Goal: Navigation & Orientation: Go to known website

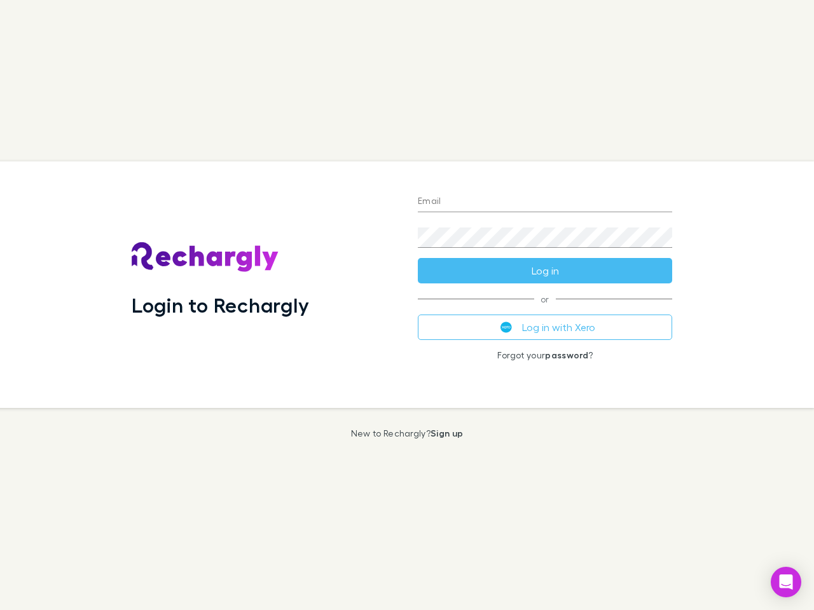
click at [407, 305] on div "Login to Rechargly" at bounding box center [264, 284] width 286 height 247
click at [545, 202] on input "Email" at bounding box center [545, 202] width 254 height 20
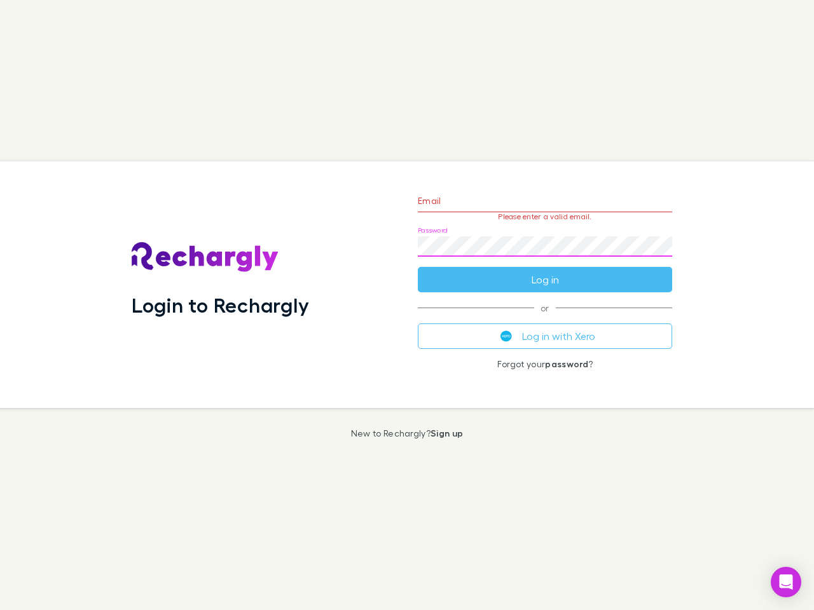
click at [545, 271] on form "Email Please enter a valid email. Password Log in" at bounding box center [545, 237] width 254 height 111
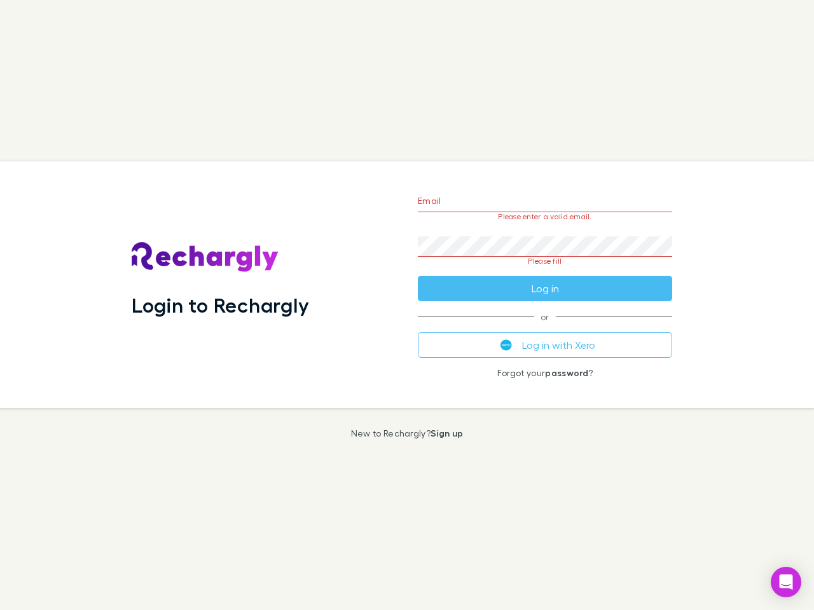
click at [545, 327] on div "Email Please enter a valid email. Password Please fill Log in or Log in with Xe…" at bounding box center [545, 284] width 275 height 247
click at [786, 582] on icon "Open Intercom Messenger" at bounding box center [785, 582] width 13 height 15
